Goal: Submit feedback/report problem

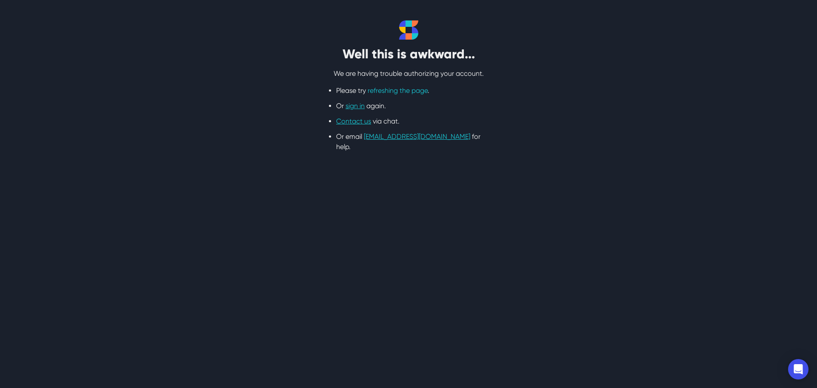
click at [413, 94] on link "refreshing the page" at bounding box center [398, 90] width 60 height 8
click at [348, 123] on link "Contact us" at bounding box center [353, 121] width 35 height 8
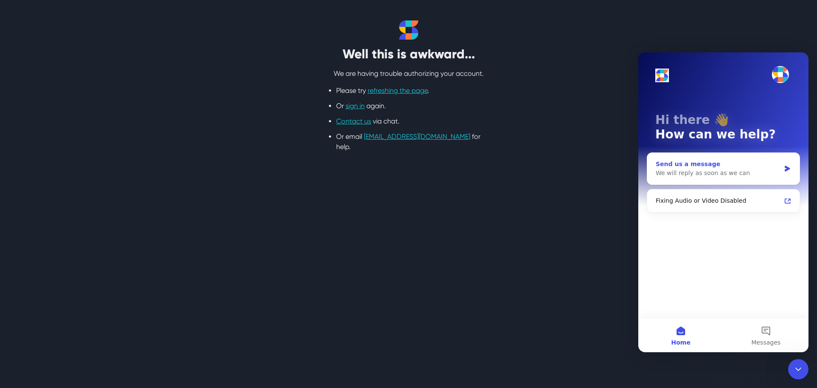
click at [724, 175] on div "We will reply as soon as we can" at bounding box center [718, 172] width 125 height 9
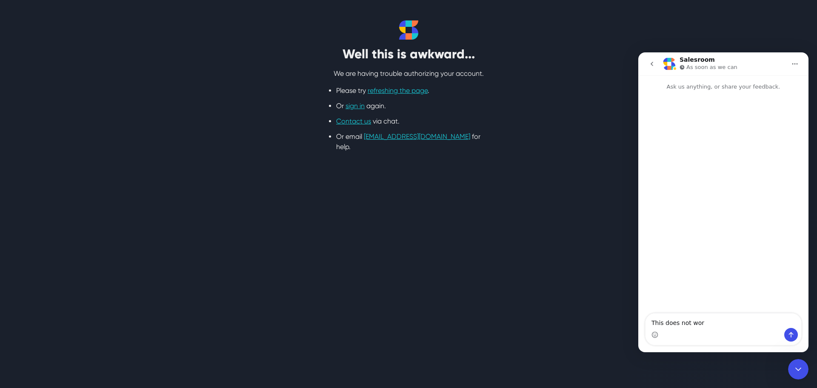
type textarea "This does not work"
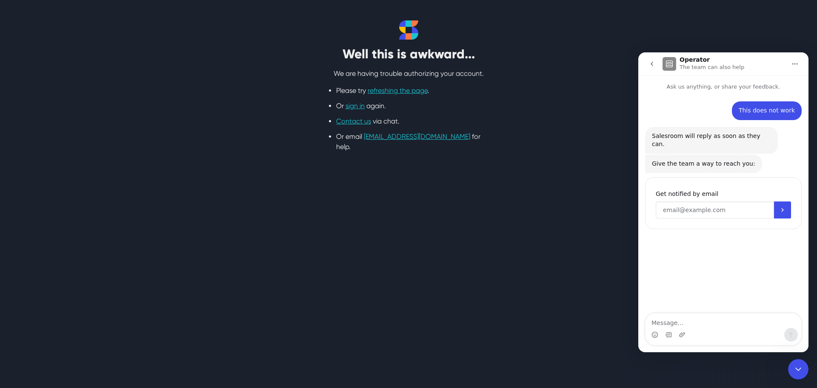
click at [714, 203] on input "Enter your email" at bounding box center [715, 209] width 118 height 17
type input "[EMAIL_ADDRESS][DOMAIN_NAME]"
click at [780, 206] on button "Submit" at bounding box center [782, 209] width 17 height 17
